Goal: Information Seeking & Learning: Learn about a topic

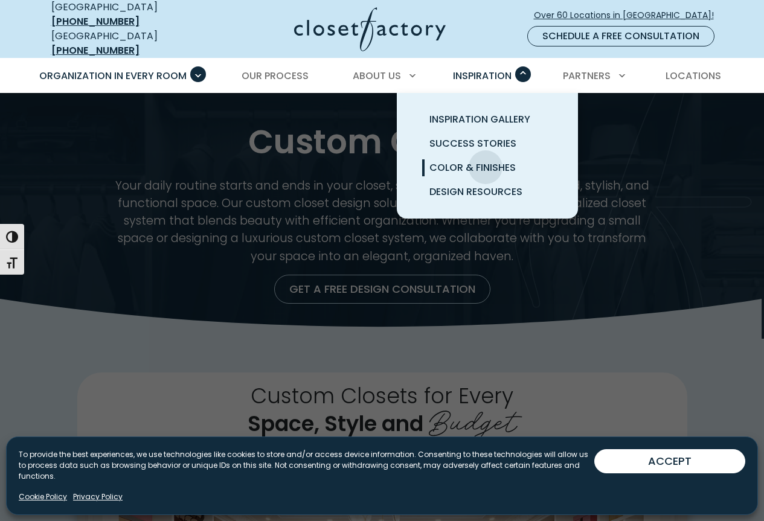
click at [485, 161] on span "Color & Finishes" at bounding box center [472, 168] width 86 height 14
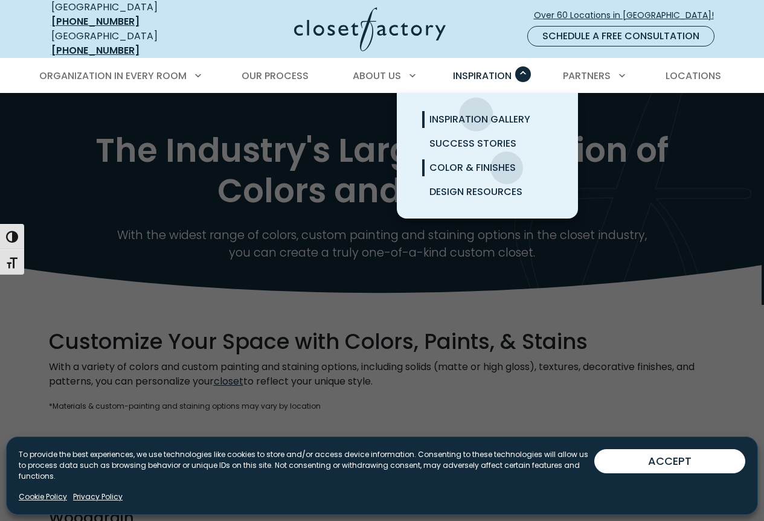
click at [475, 112] on span "Inspiration Gallery" at bounding box center [479, 119] width 101 height 14
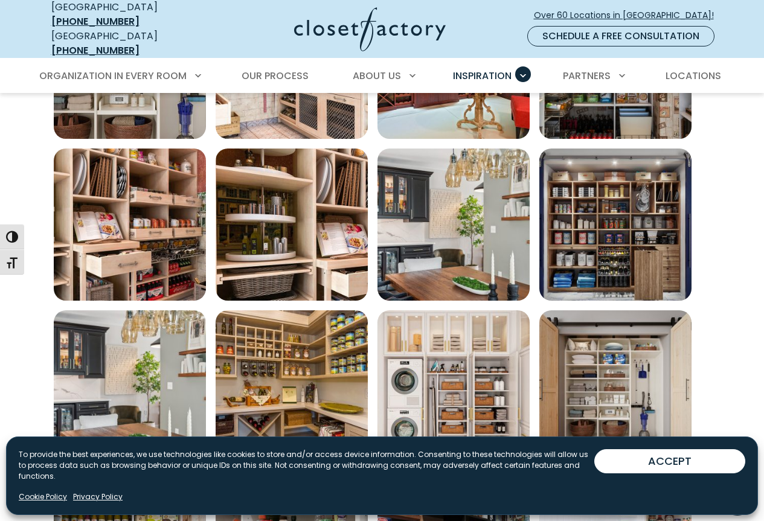
scroll to position [423, 0]
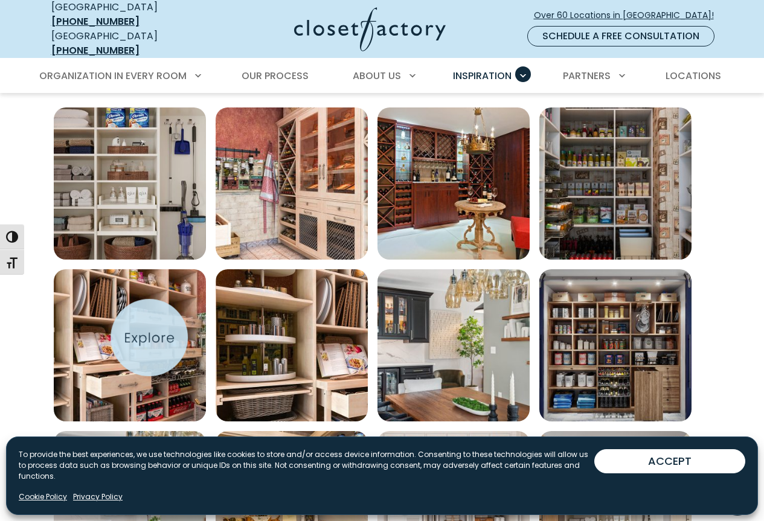
click at [149, 337] on img "Open inspiration gallery to preview enlarged image" at bounding box center [130, 345] width 152 height 152
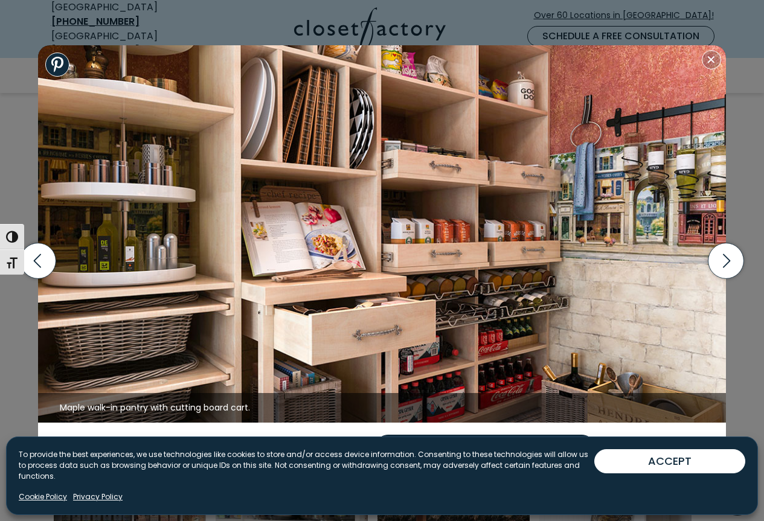
scroll to position [483, 0]
click at [713, 64] on button "Close modal" at bounding box center [711, 59] width 19 height 19
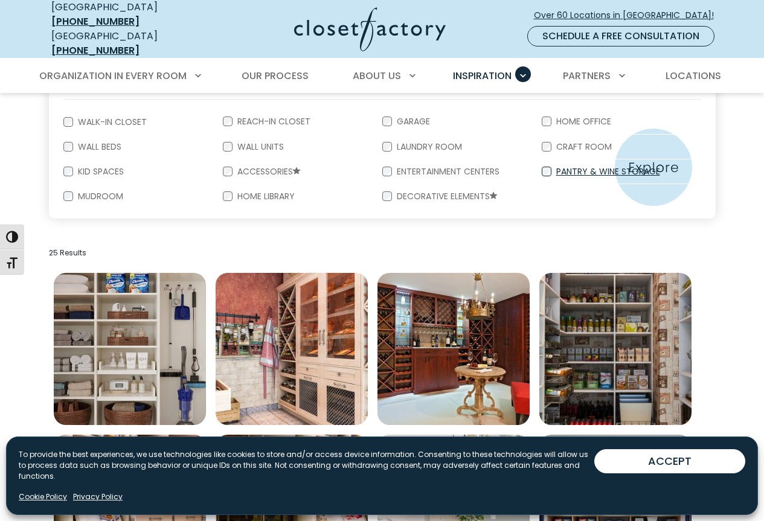
scroll to position [242, 0]
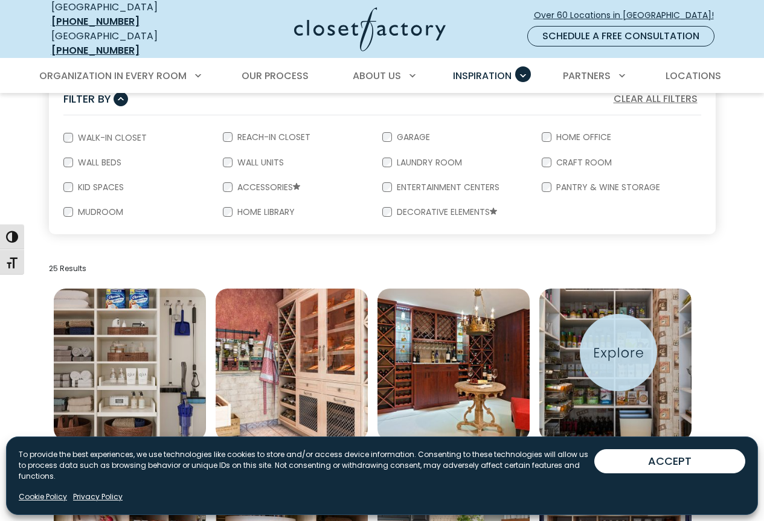
click at [618, 352] on img "Open inspiration gallery to preview enlarged image" at bounding box center [615, 365] width 152 height 152
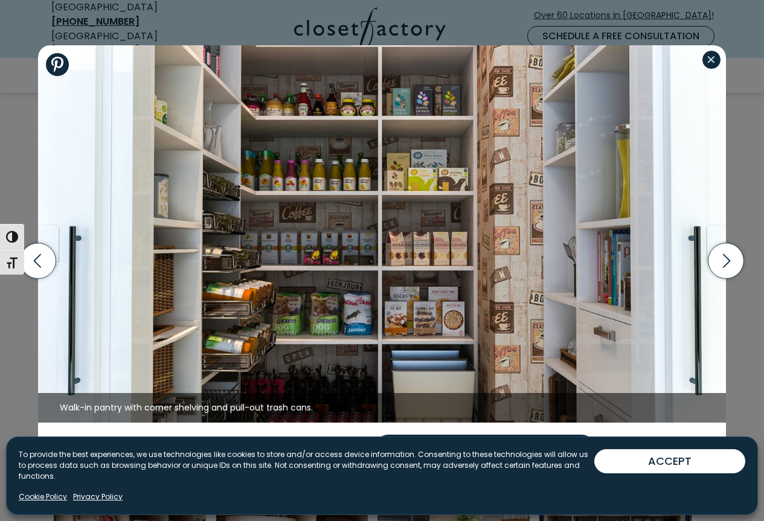
click at [711, 60] on button "Close modal" at bounding box center [711, 59] width 19 height 19
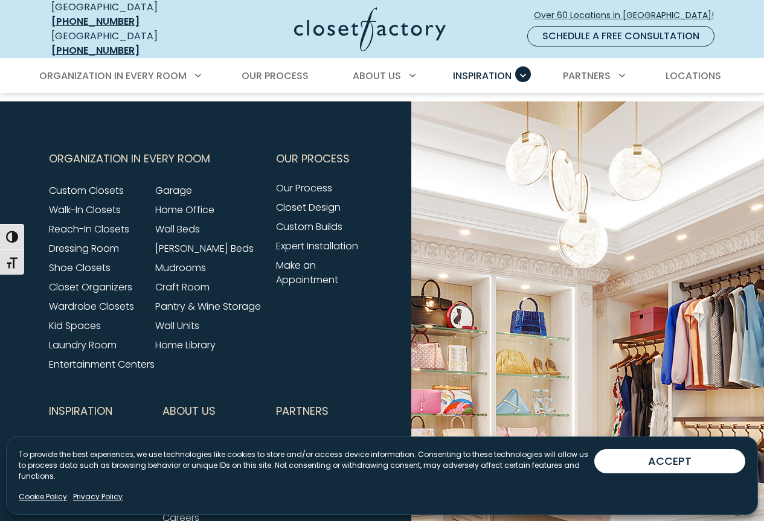
scroll to position [1319, 0]
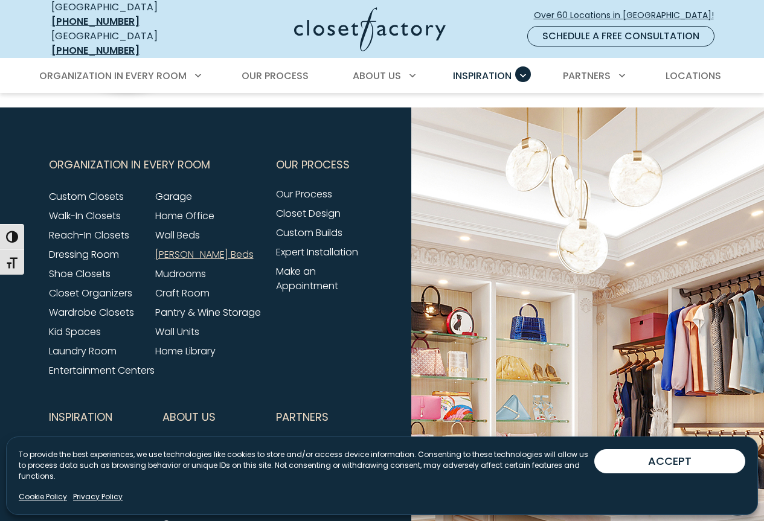
click at [210, 248] on link "[PERSON_NAME] Beds" at bounding box center [204, 255] width 98 height 14
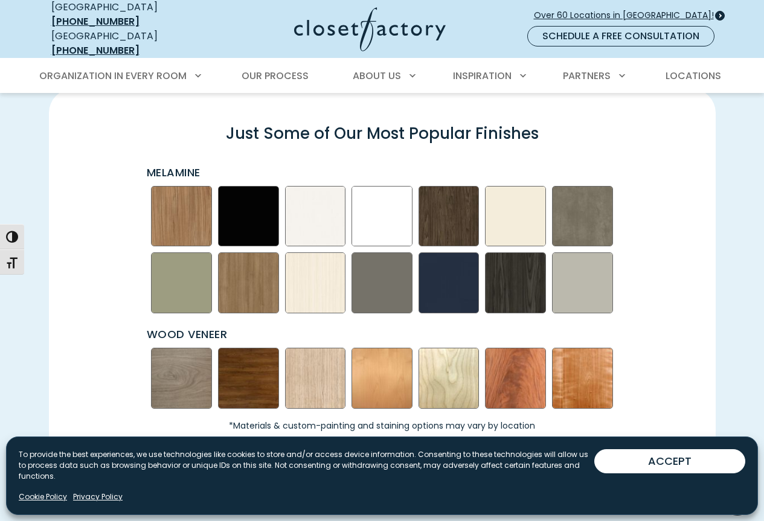
scroll to position [1267, 0]
